Goal: Navigation & Orientation: Find specific page/section

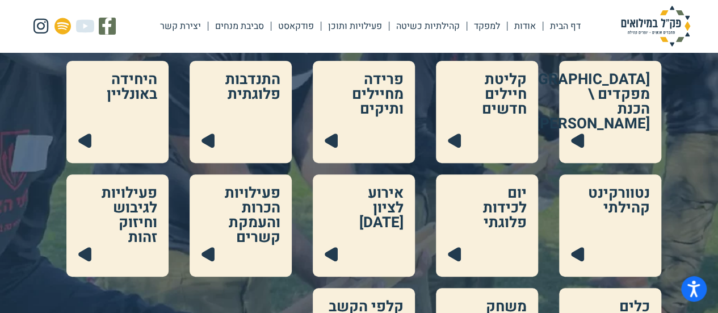
scroll to position [313, 0]
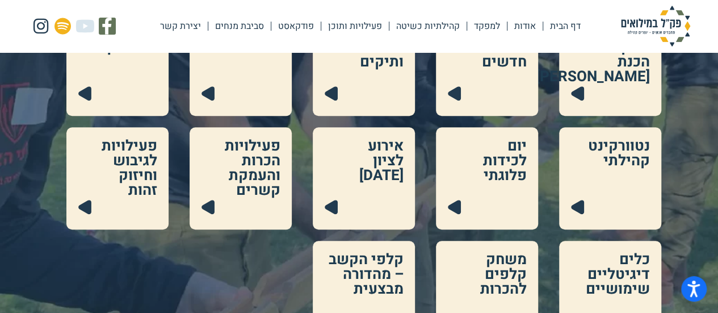
click at [111, 174] on link at bounding box center [117, 178] width 102 height 102
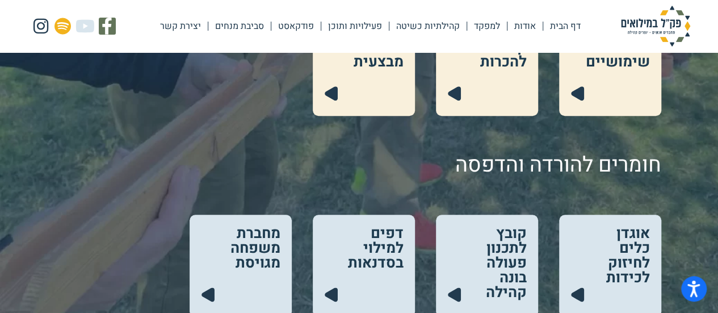
scroll to position [597, 0]
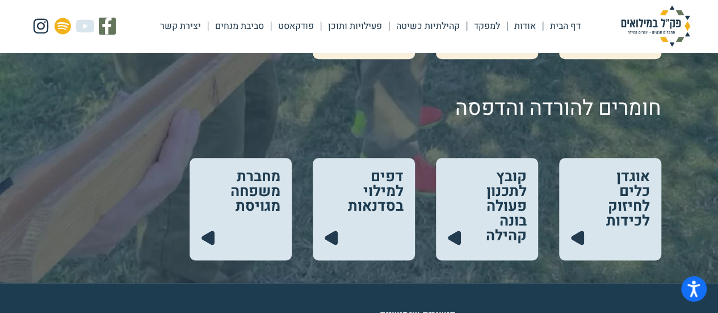
click at [372, 203] on link at bounding box center [364, 209] width 102 height 102
click at [510, 221] on link at bounding box center [487, 209] width 102 height 102
click at [611, 190] on link at bounding box center [610, 209] width 102 height 102
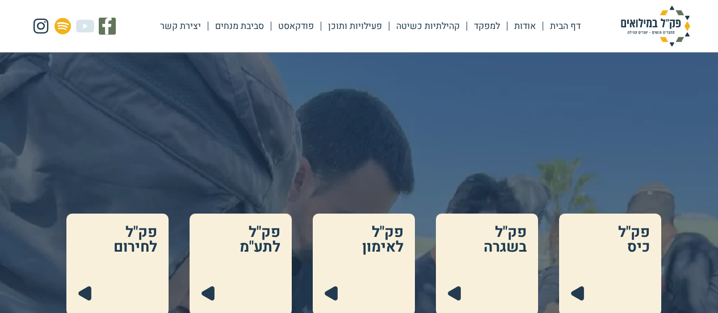
scroll to position [597, 0]
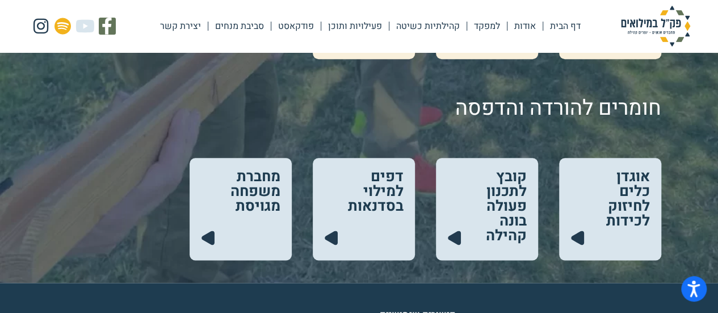
click at [618, 204] on link at bounding box center [610, 209] width 102 height 102
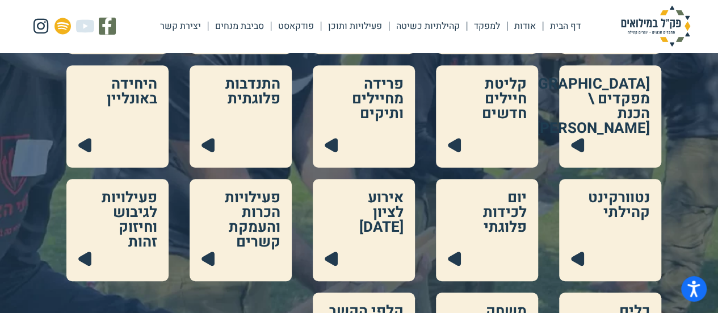
scroll to position [261, 0]
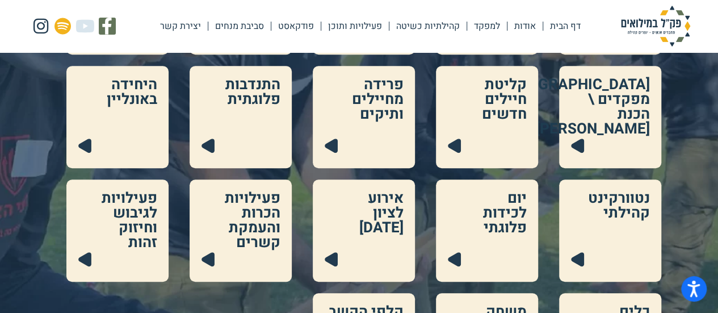
click at [436, 24] on link at bounding box center [487, 3] width 102 height 102
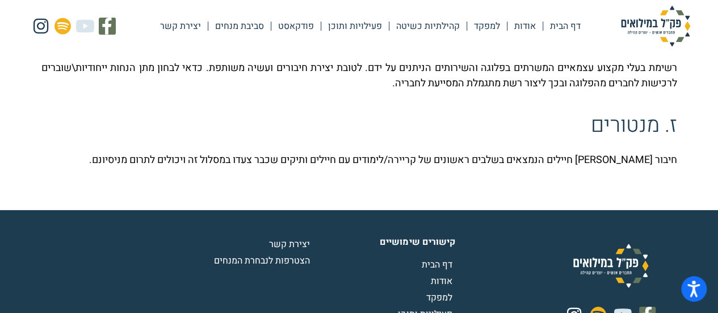
scroll to position [1728, 0]
